Goal: Task Accomplishment & Management: Manage account settings

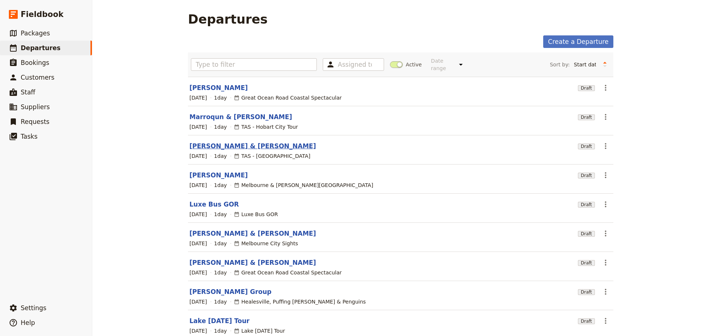
click at [225, 142] on link "[PERSON_NAME] & [PERSON_NAME]" at bounding box center [252, 146] width 127 height 9
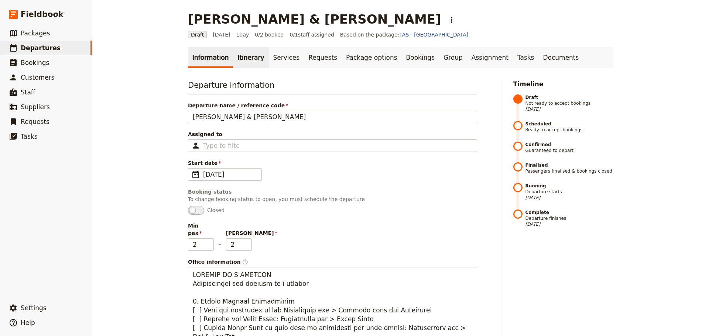
click at [237, 62] on link "Itinerary" at bounding box center [250, 57] width 35 height 21
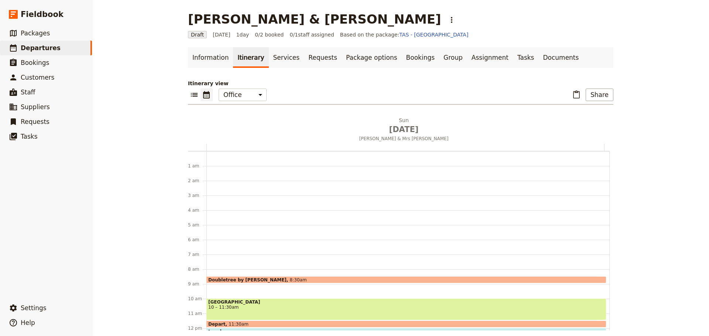
scroll to position [96, 0]
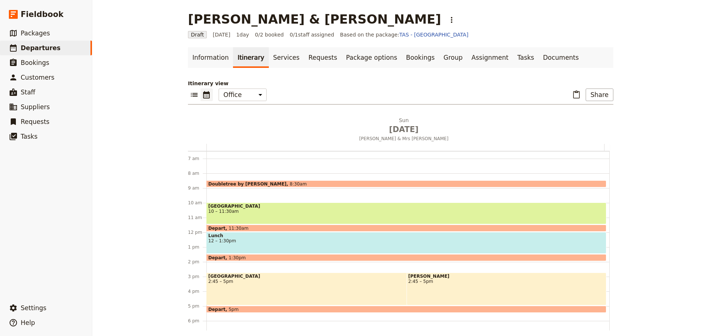
click at [242, 209] on span "[GEOGRAPHIC_DATA]" at bounding box center [406, 206] width 396 height 5
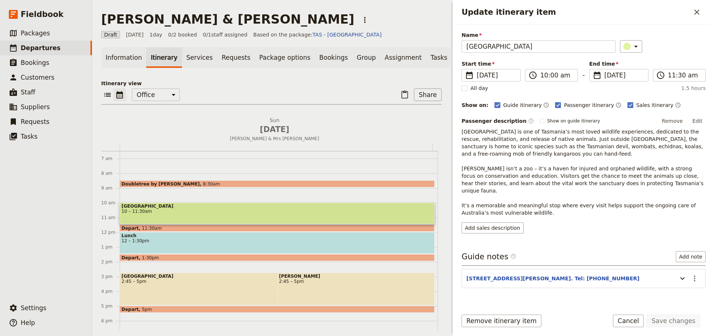
scroll to position [32, 0]
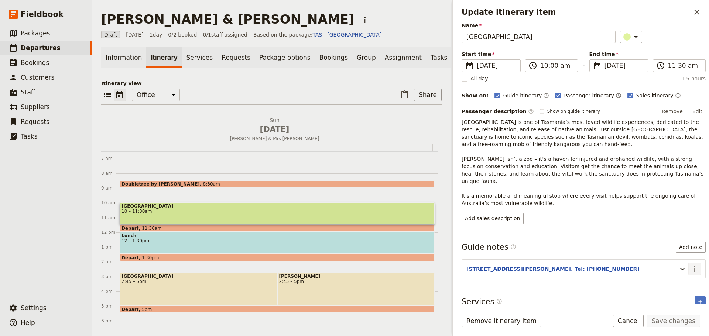
click at [690, 265] on icon "Actions" at bounding box center [694, 269] width 9 height 9
click at [681, 278] on span "Edit note" at bounding box center [673, 277] width 34 height 7
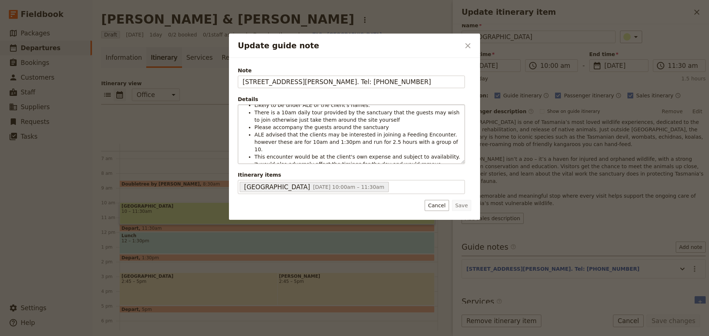
scroll to position [21, 0]
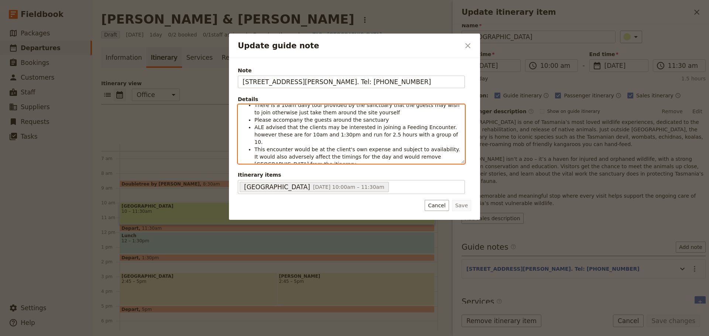
click at [429, 133] on ul "Confirmation number not advise but admission is prepaid. Likely to be under ALE…" at bounding box center [351, 127] width 217 height 81
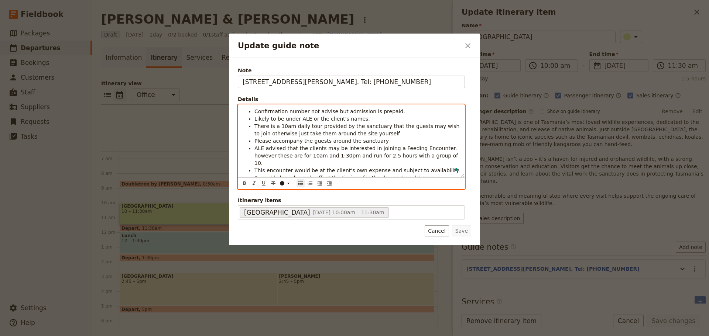
click at [375, 168] on span "This encounter would be at the client's own expense and subject to availability…" at bounding box center [358, 178] width 209 height 21
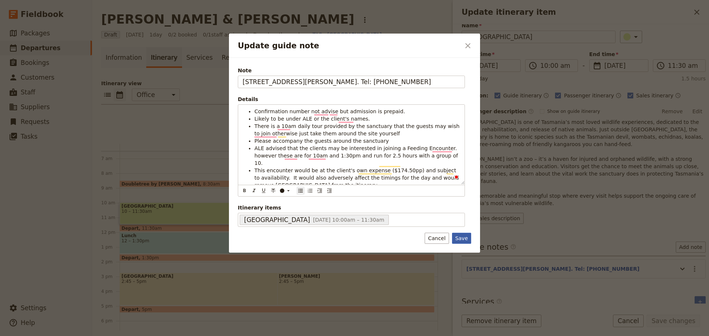
click at [461, 238] on button "Save" at bounding box center [461, 238] width 19 height 11
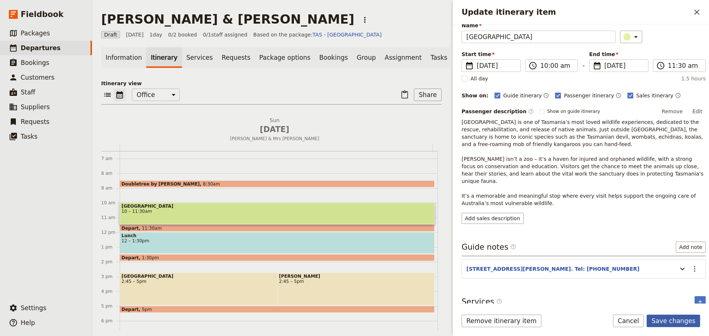
click at [686, 322] on button "Save changes" at bounding box center [673, 321] width 54 height 13
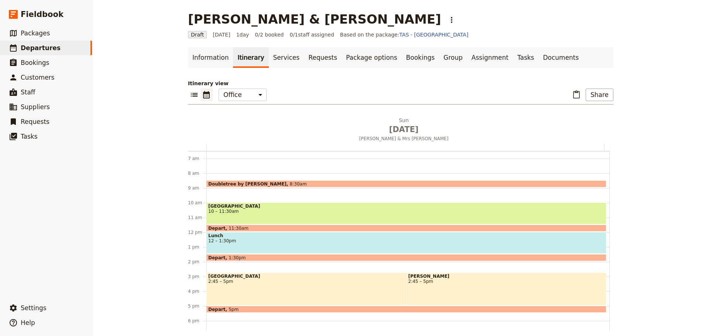
click at [283, 207] on span "[GEOGRAPHIC_DATA]" at bounding box center [406, 206] width 396 height 5
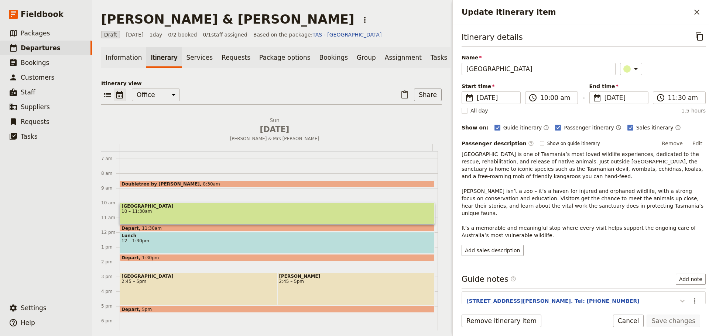
click at [678, 297] on icon "Update itinerary item" at bounding box center [682, 301] width 9 height 9
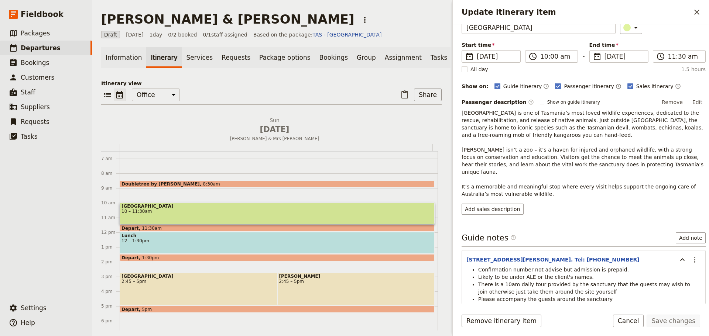
scroll to position [106, 0]
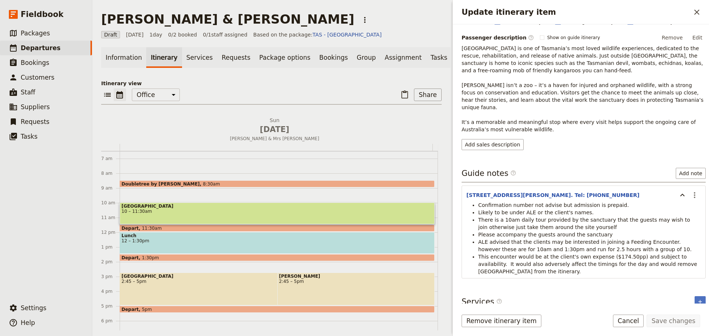
click at [639, 322] on button "Cancel" at bounding box center [628, 321] width 31 height 13
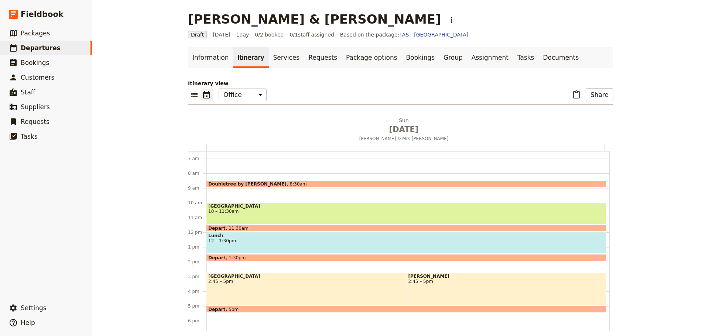
click at [492, 285] on div "[PERSON_NAME] 2:45 – 5pm" at bounding box center [506, 289] width 200 height 33
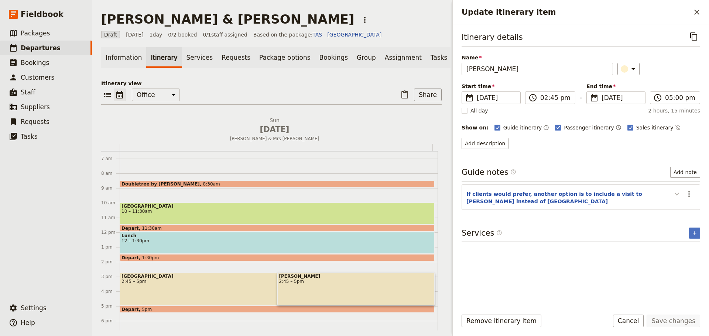
click at [676, 195] on icon "Update itinerary item" at bounding box center [676, 194] width 4 height 3
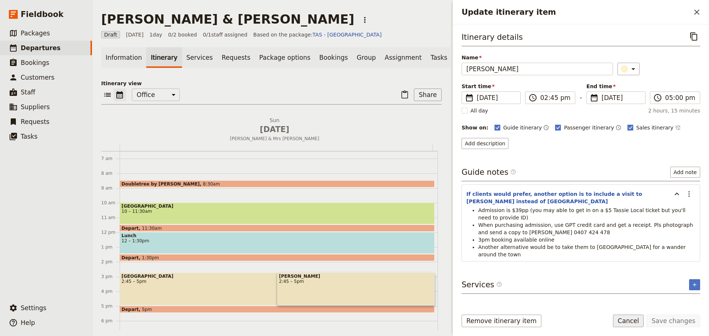
click at [631, 321] on button "Cancel" at bounding box center [628, 321] width 31 height 13
